Goal: Task Accomplishment & Management: Complete application form

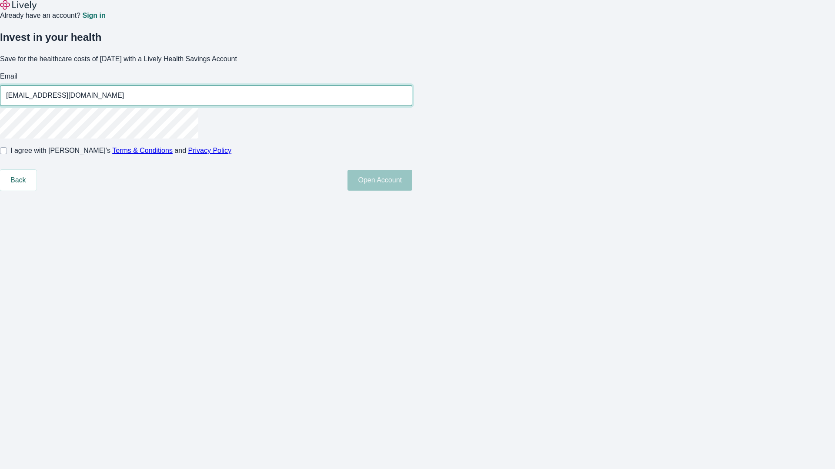
type input "[EMAIL_ADDRESS][DOMAIN_NAME]"
click at [7, 154] on input "I agree with Lively’s Terms & Conditions and Privacy Policy" at bounding box center [3, 150] width 7 height 7
checkbox input "true"
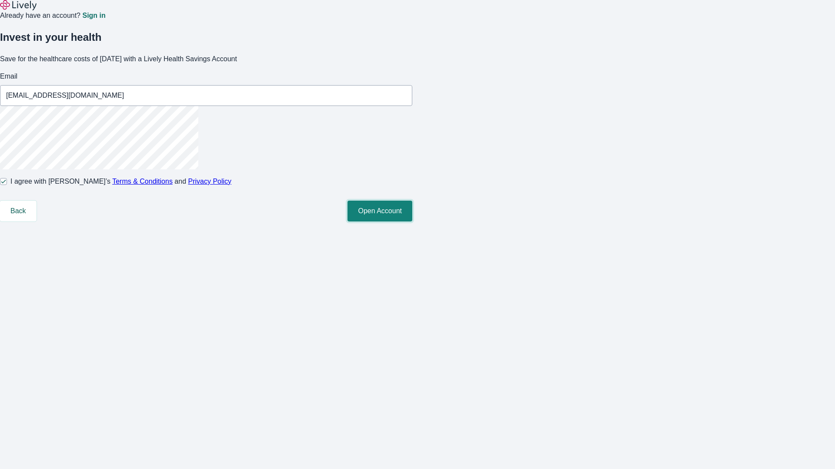
click at [412, 222] on button "Open Account" at bounding box center [379, 211] width 65 height 21
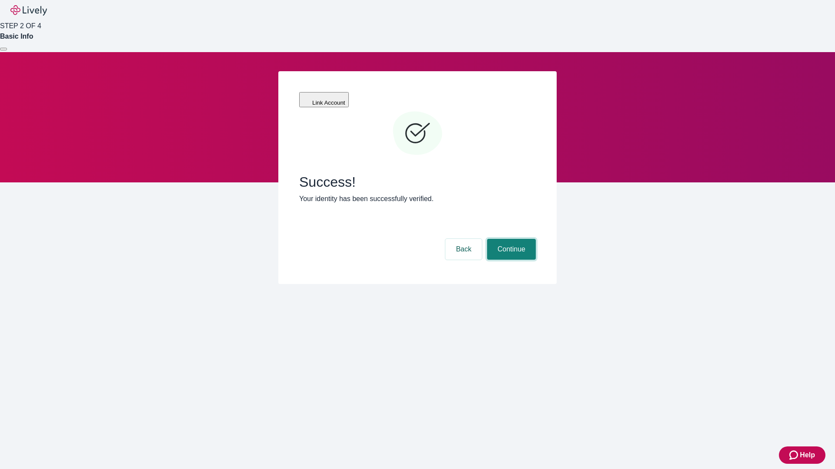
click at [510, 239] on button "Continue" at bounding box center [511, 249] width 49 height 21
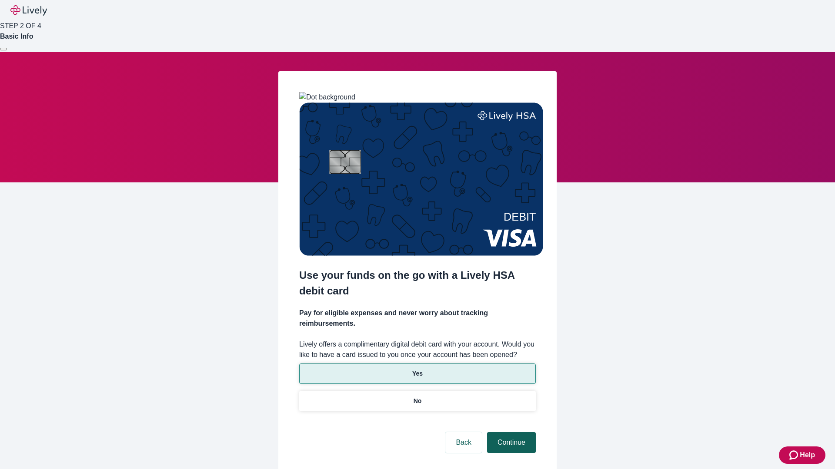
click at [417, 370] on p "Yes" at bounding box center [417, 374] width 10 height 9
click at [510, 433] on button "Continue" at bounding box center [511, 443] width 49 height 21
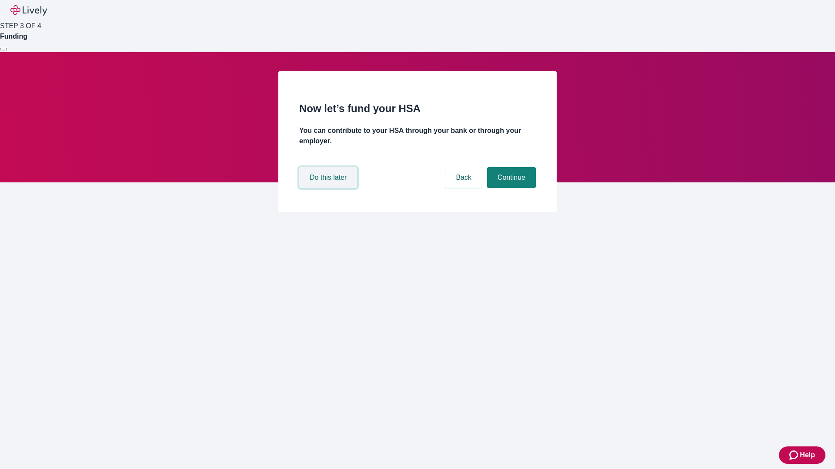
click at [329, 188] on button "Do this later" at bounding box center [328, 177] width 58 height 21
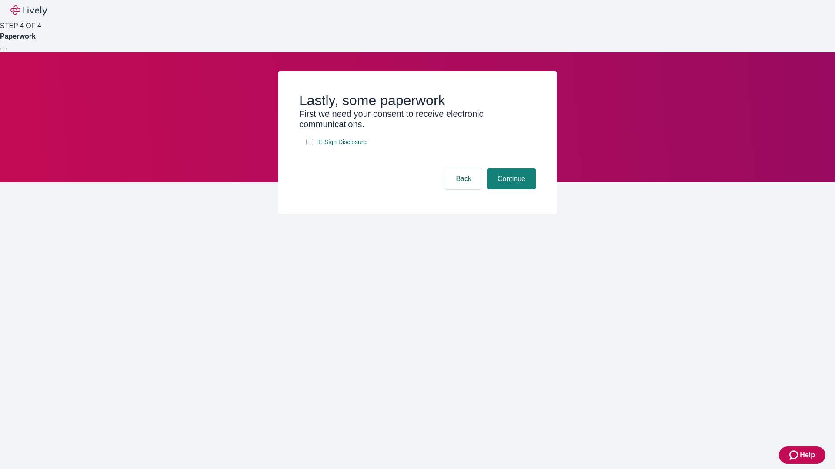
click at [310, 146] on input "E-Sign Disclosure" at bounding box center [309, 142] width 7 height 7
checkbox input "true"
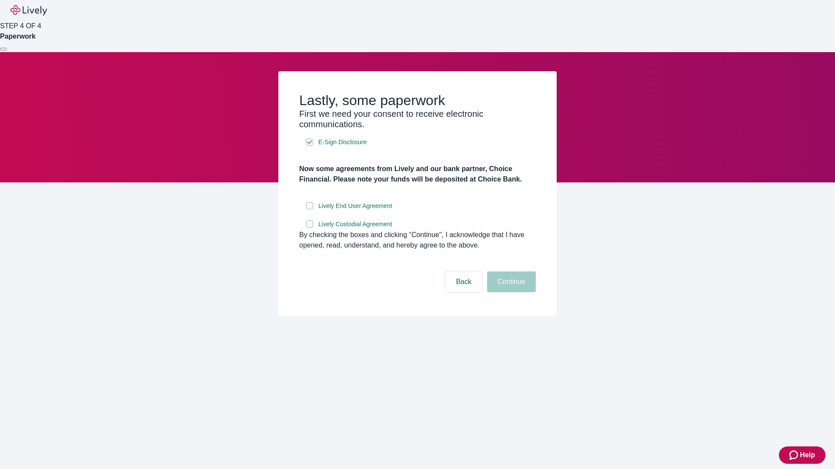
click at [310, 210] on input "Lively End User Agreement" at bounding box center [309, 206] width 7 height 7
checkbox input "true"
click at [310, 228] on input "Lively Custodial Agreement" at bounding box center [309, 224] width 7 height 7
checkbox input "true"
click at [510, 293] on button "Continue" at bounding box center [511, 282] width 49 height 21
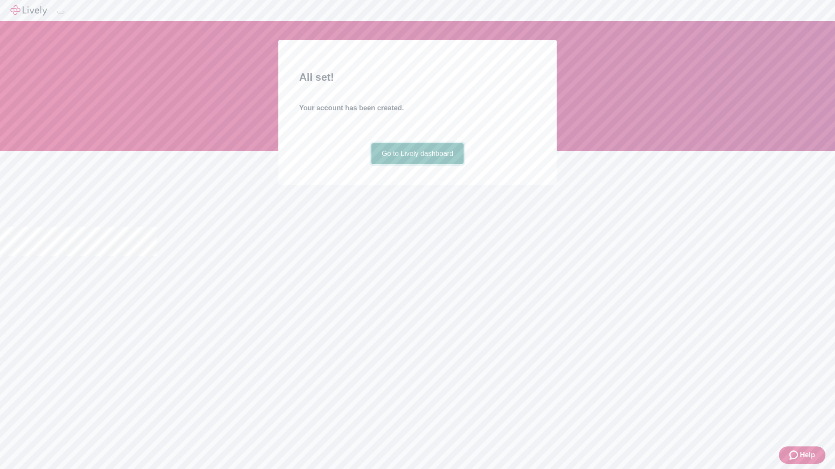
click at [417, 164] on link "Go to Lively dashboard" at bounding box center [417, 153] width 93 height 21
